Goal: Information Seeking & Learning: Learn about a topic

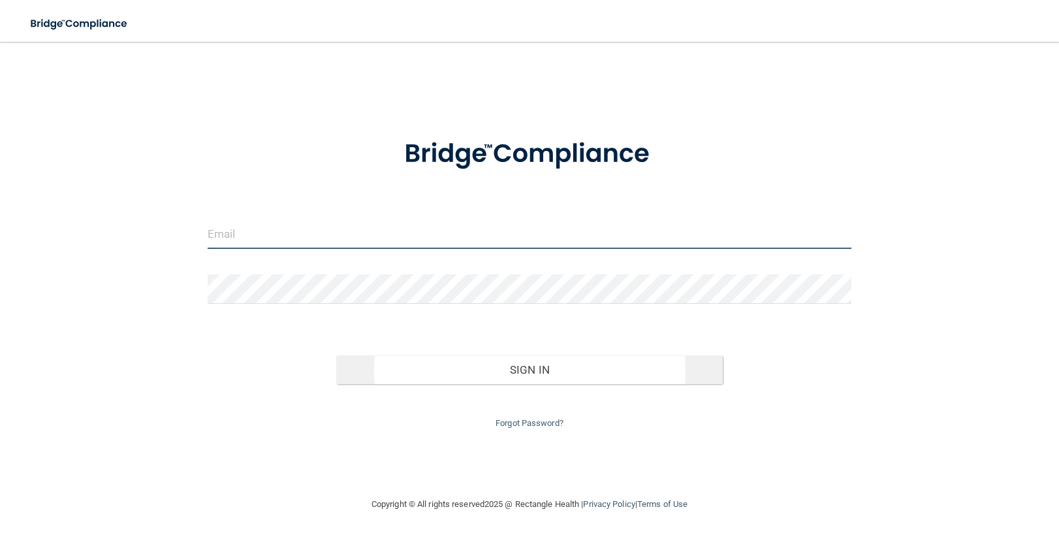
type input "info@identitylexington.com"
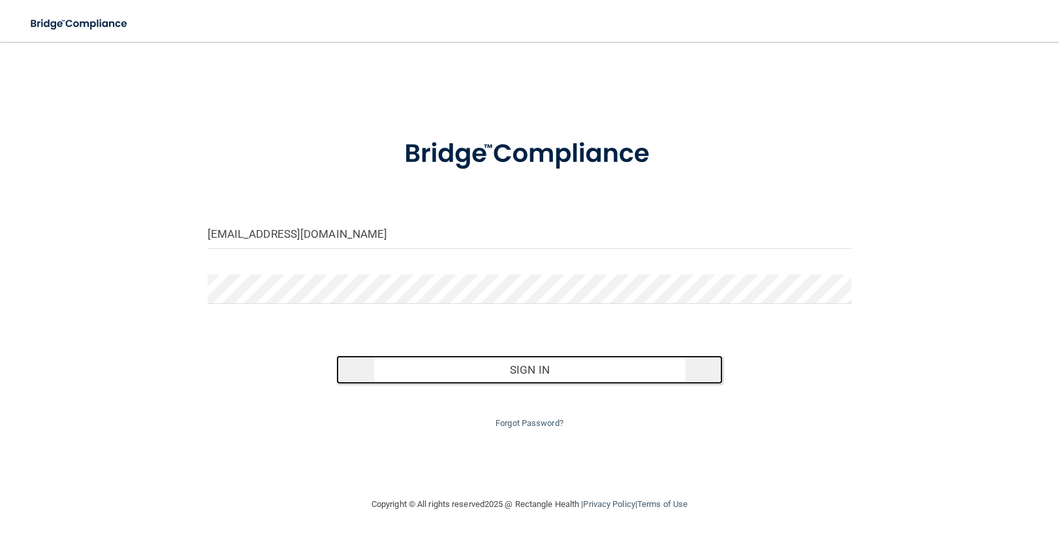
click at [510, 372] on button "Sign In" at bounding box center [529, 369] width 387 height 29
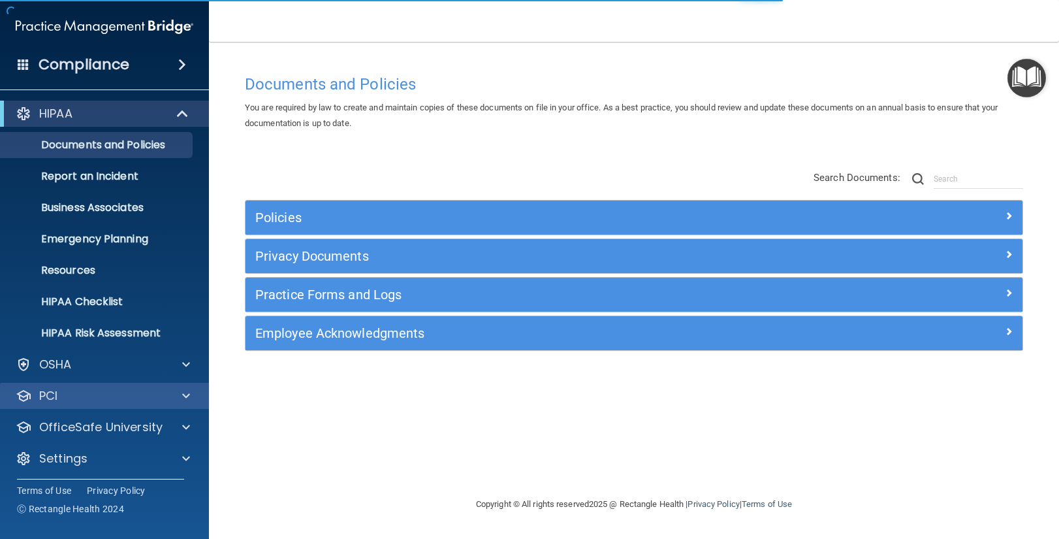
scroll to position [3, 0]
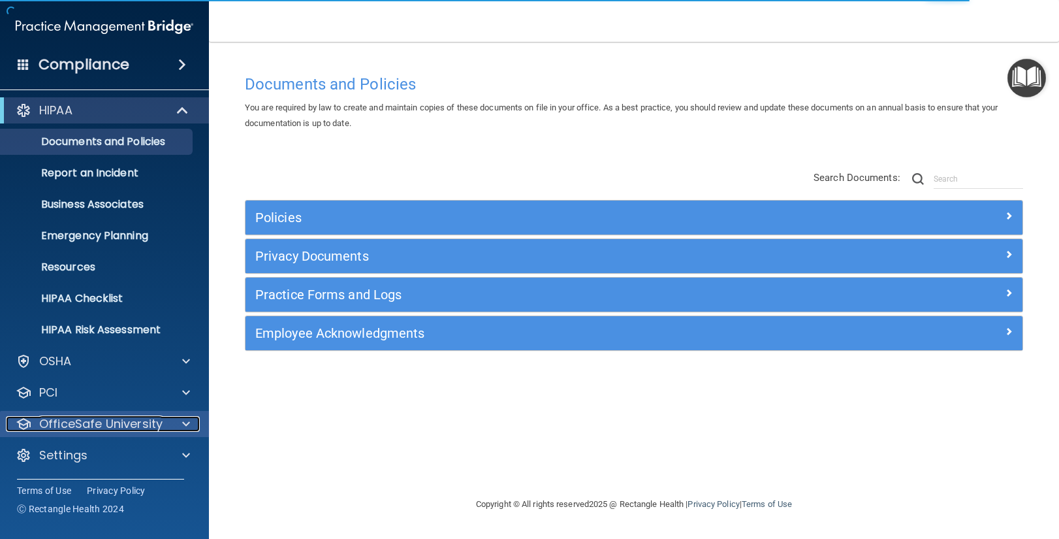
click at [185, 423] on span at bounding box center [186, 424] width 8 height 16
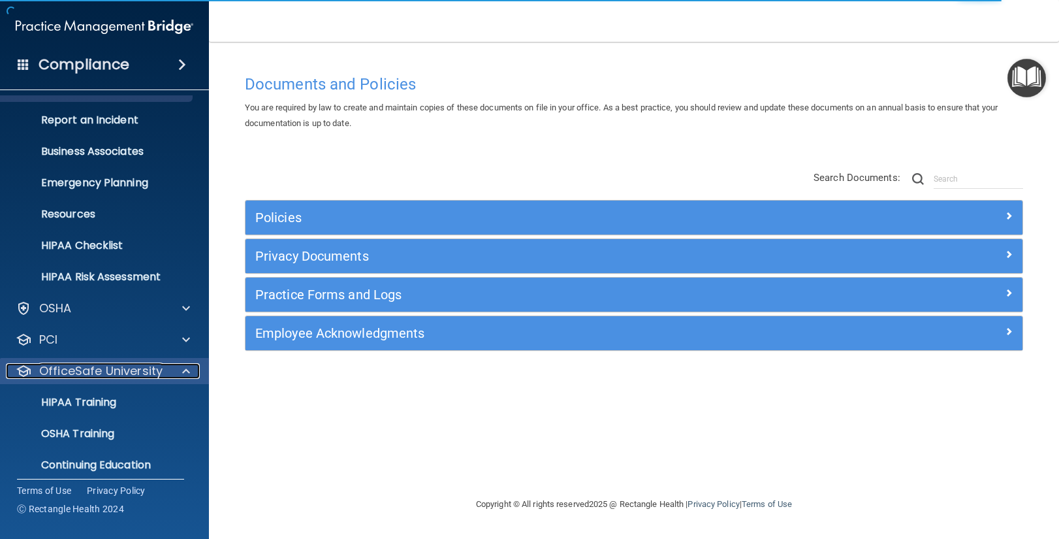
scroll to position [97, 0]
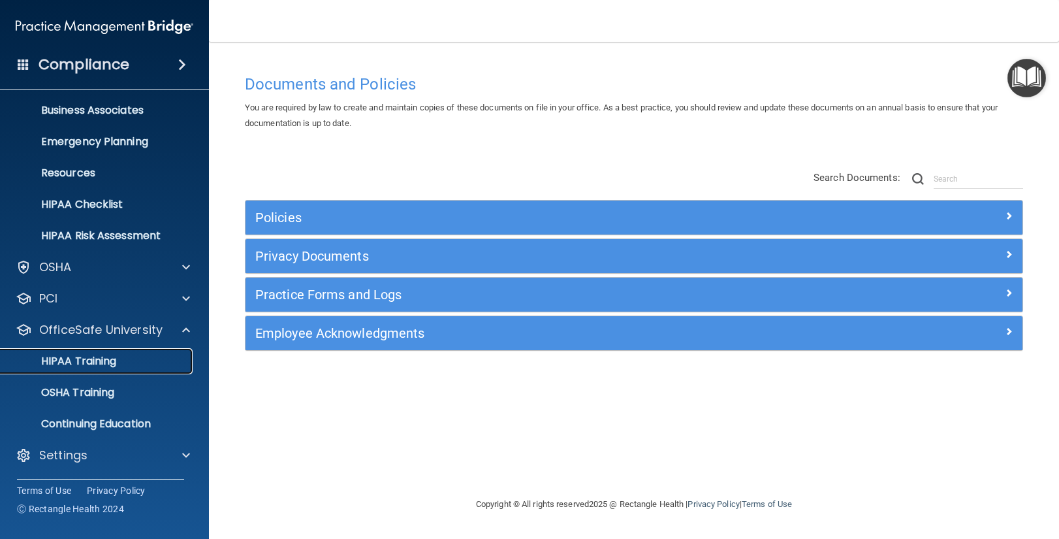
click at [98, 369] on link "HIPAA Training" at bounding box center [90, 361] width 206 height 26
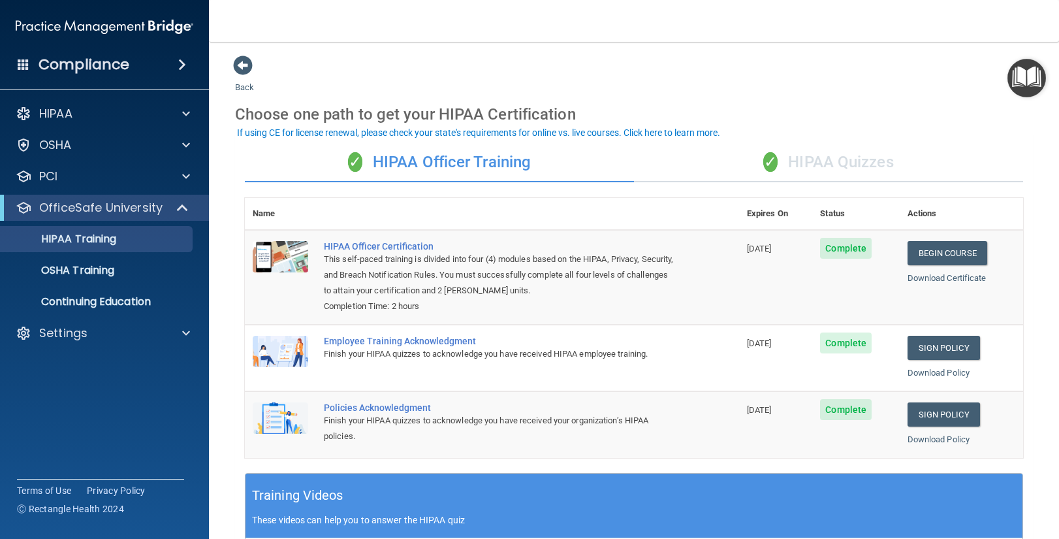
click at [826, 159] on div "✓ HIPAA Quizzes" at bounding box center [828, 162] width 389 height 39
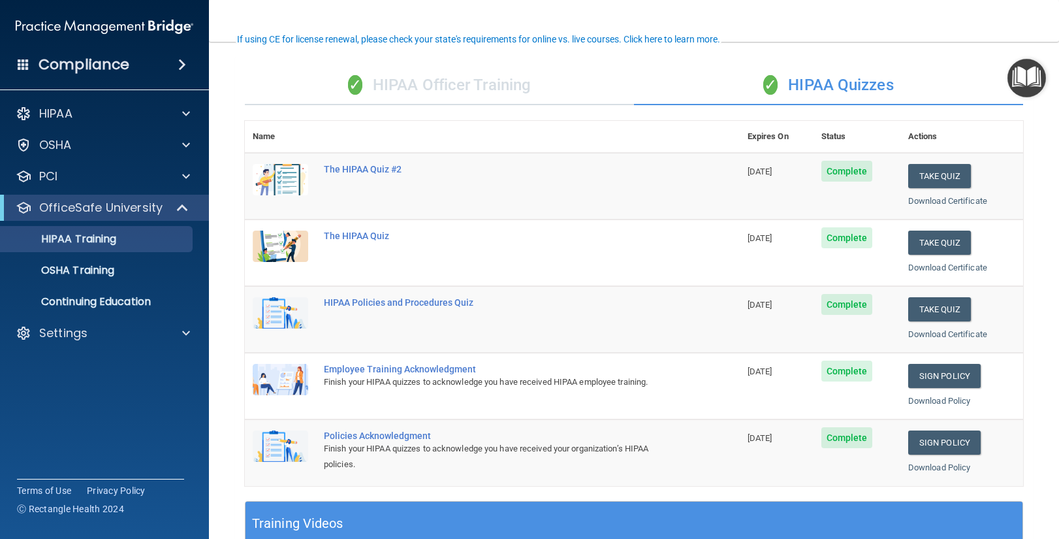
scroll to position [104, 0]
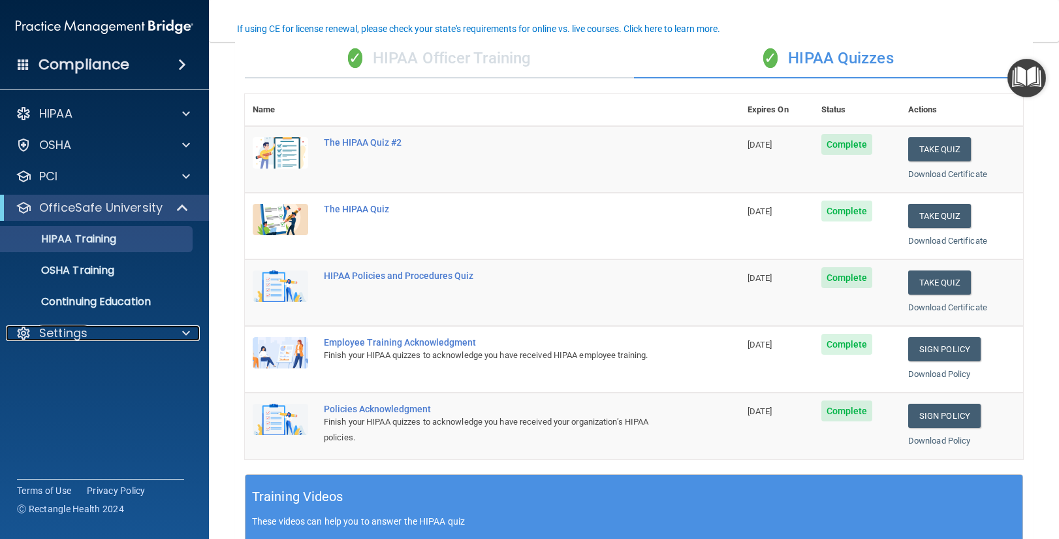
drag, startPoint x: 188, startPoint y: 334, endPoint x: 180, endPoint y: 347, distance: 16.1
click at [188, 334] on span at bounding box center [186, 333] width 8 height 16
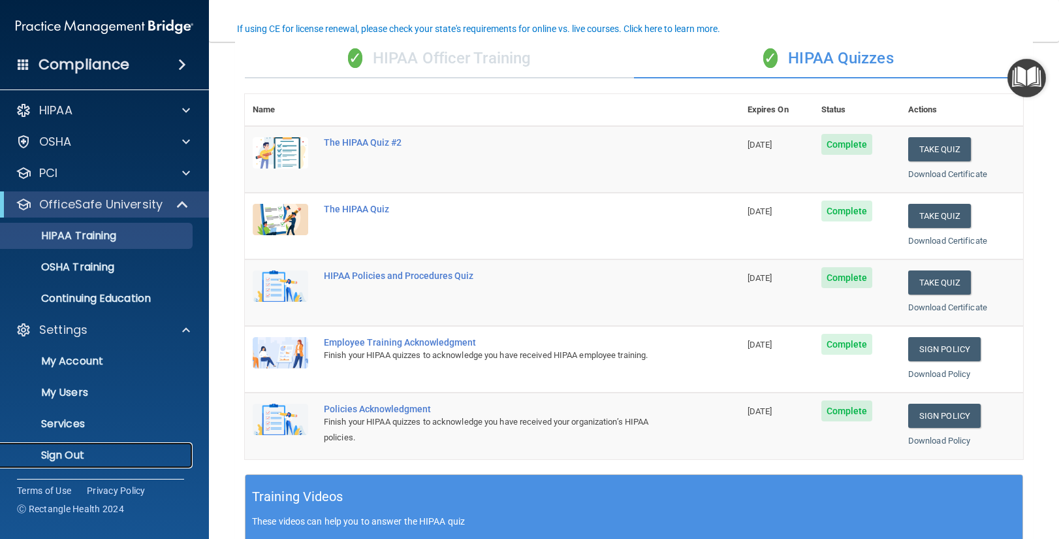
click at [64, 460] on p "Sign Out" at bounding box center [97, 455] width 178 height 13
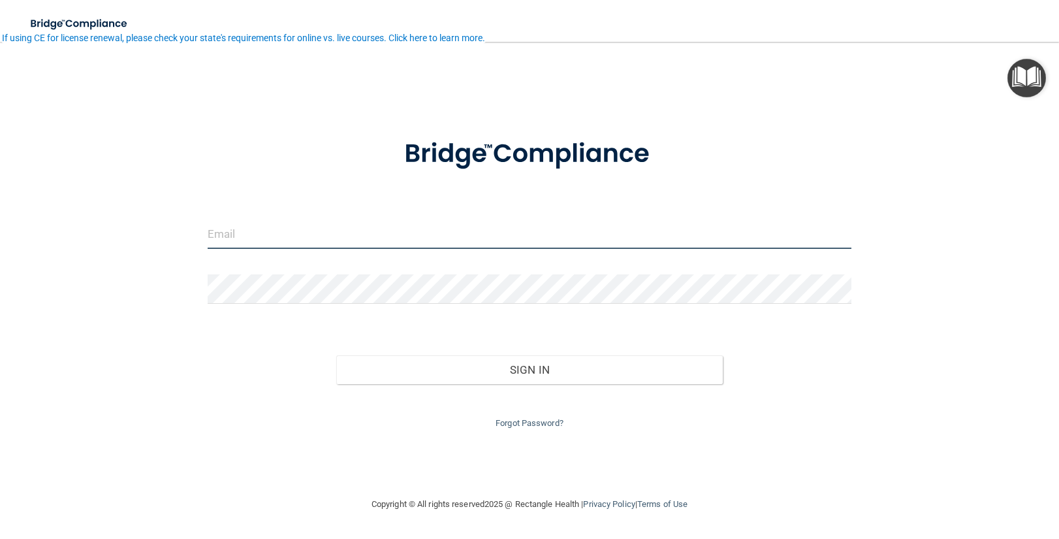
type input "info@identitylexington.com"
